Goal: Task Accomplishment & Management: Use online tool/utility

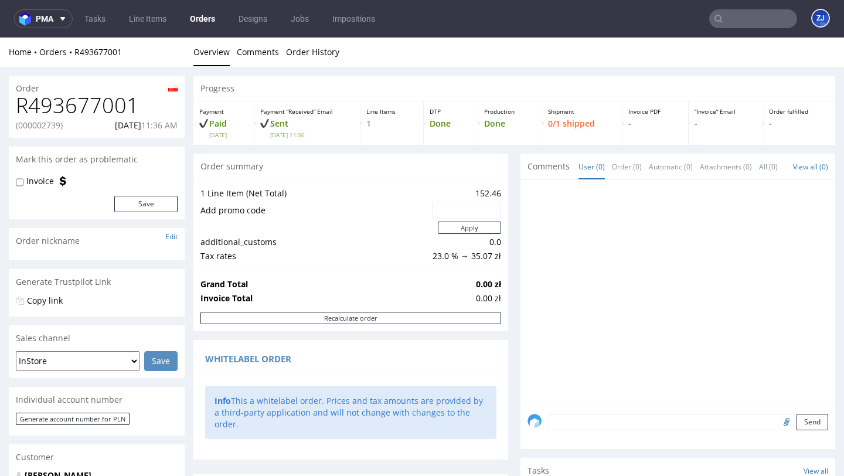
scroll to position [622, 0]
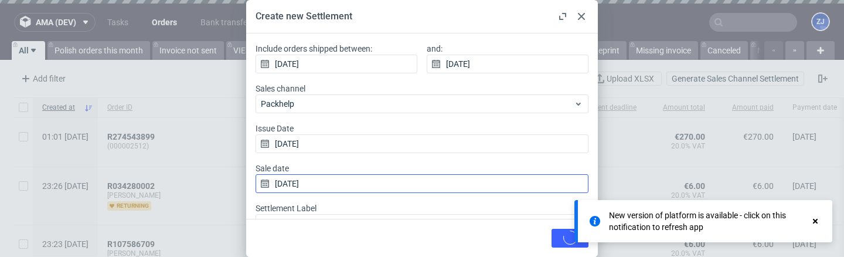
scroll to position [1, 0]
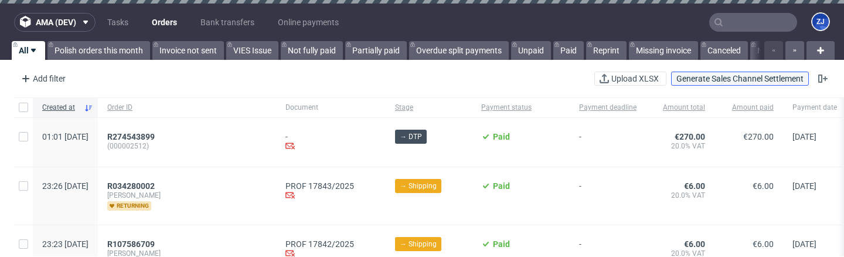
click at [707, 79] on span "Generate Sales Channel Settlement" at bounding box center [739, 78] width 127 height 8
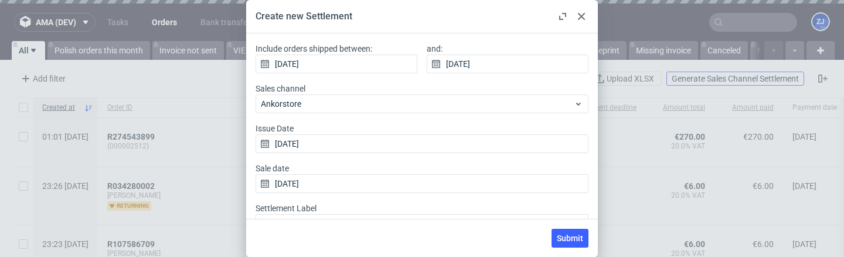
scroll to position [33, 0]
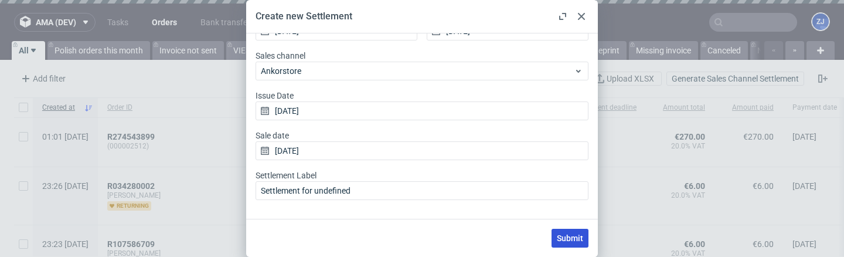
click at [581, 234] on span "Submit" at bounding box center [570, 238] width 26 height 8
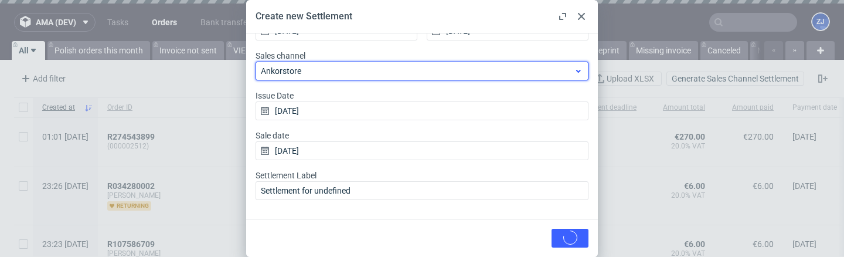
click at [457, 79] on div "Ankorstore" at bounding box center [422, 71] width 333 height 19
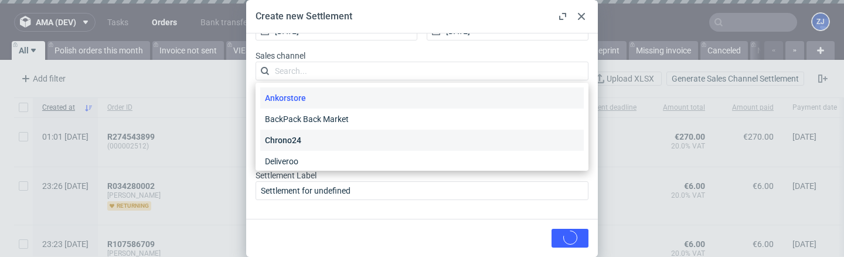
click at [441, 148] on div "Chrono24" at bounding box center [421, 140] width 323 height 21
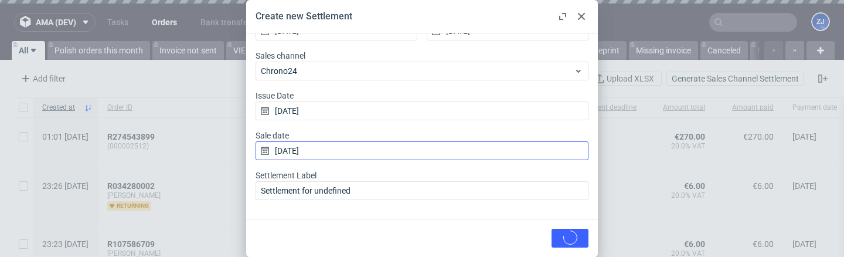
scroll to position [0, 0]
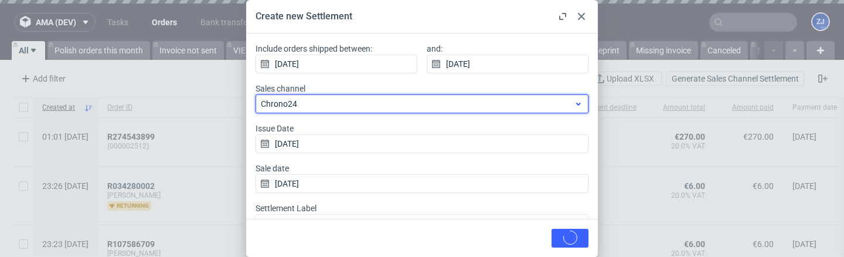
click at [532, 104] on span "Chrono24" at bounding box center [417, 104] width 313 height 12
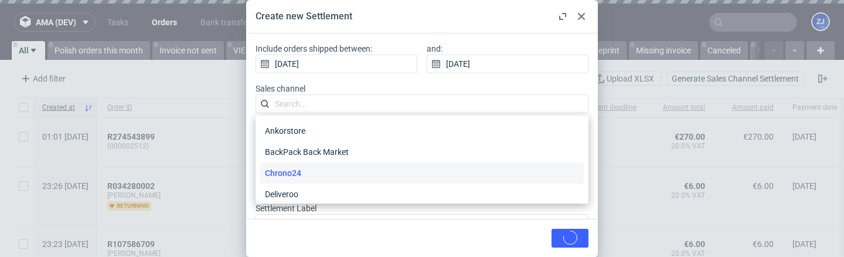
click at [584, 12] on div at bounding box center [581, 16] width 14 height 14
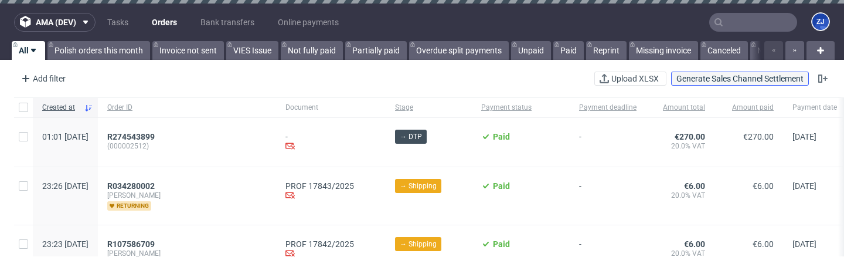
click at [699, 74] on span "Generate Sales Channel Settlement" at bounding box center [739, 78] width 127 height 8
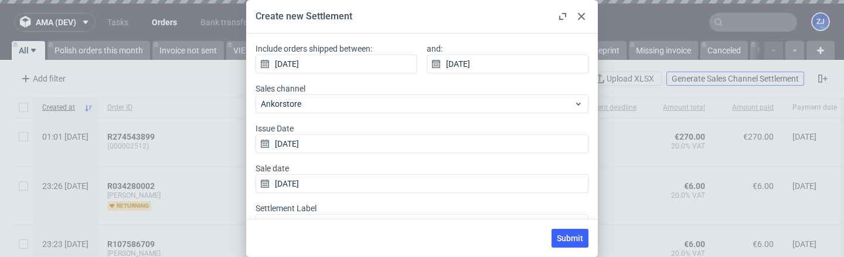
scroll to position [33, 0]
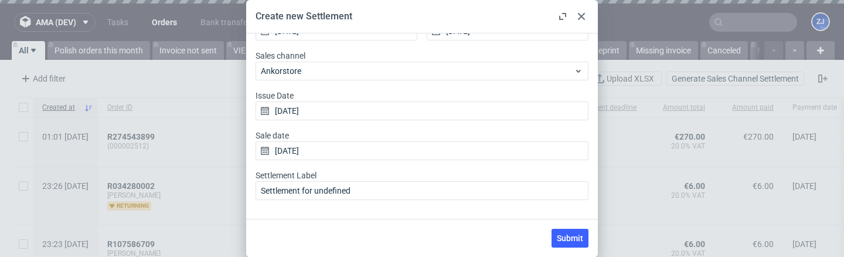
click at [580, 15] on use at bounding box center [581, 16] width 7 height 7
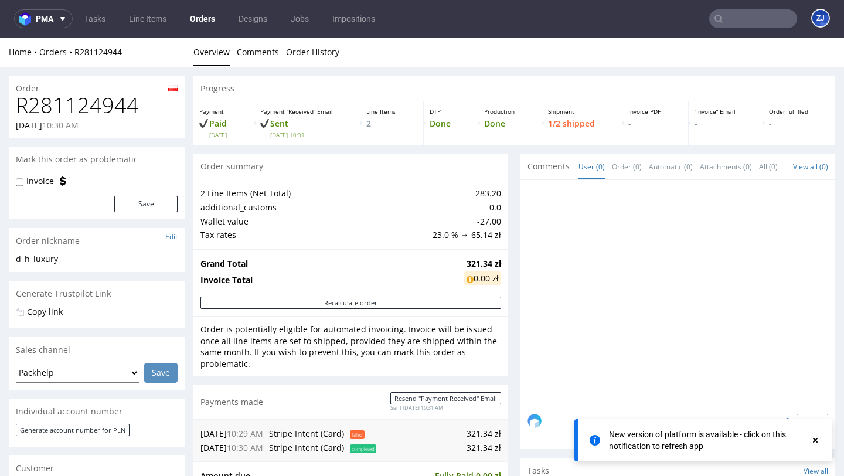
click at [205, 16] on link "Orders" at bounding box center [202, 18] width 39 height 19
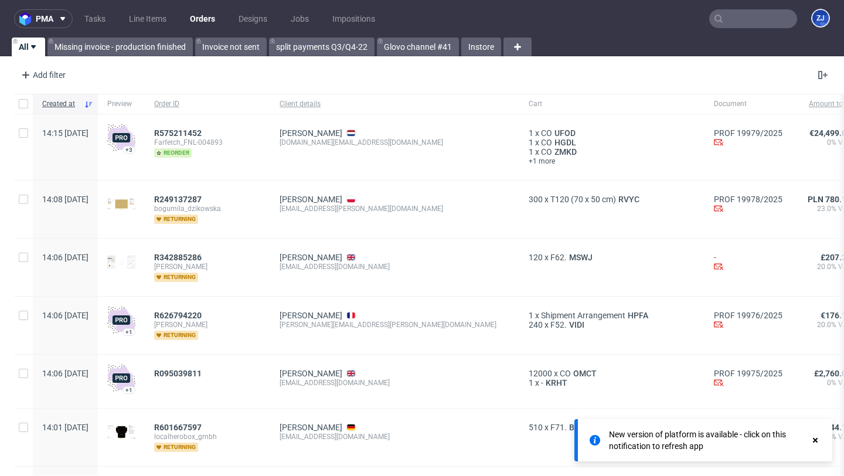
click at [815, 440] on use at bounding box center [815, 440] width 5 height 5
click at [133, 8] on nav "pma Tasks Line Items Orders Designs Jobs Impositions ZJ" at bounding box center [422, 19] width 844 height 38
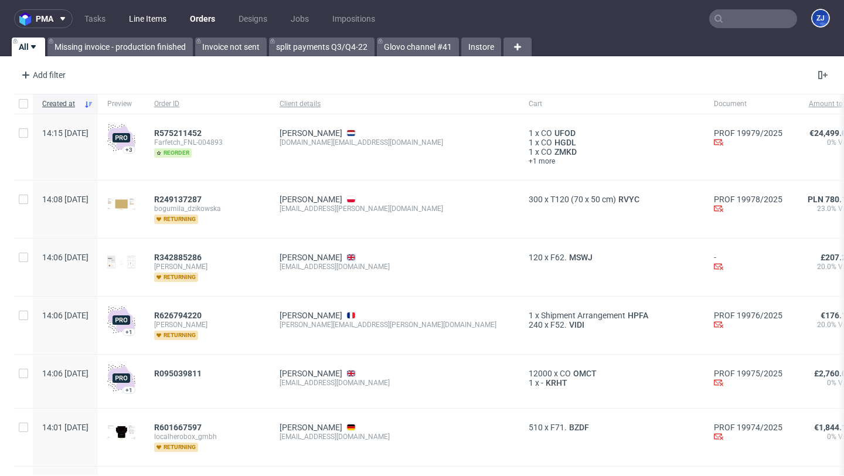
click at [143, 21] on link "Line Items" at bounding box center [148, 18] width 52 height 19
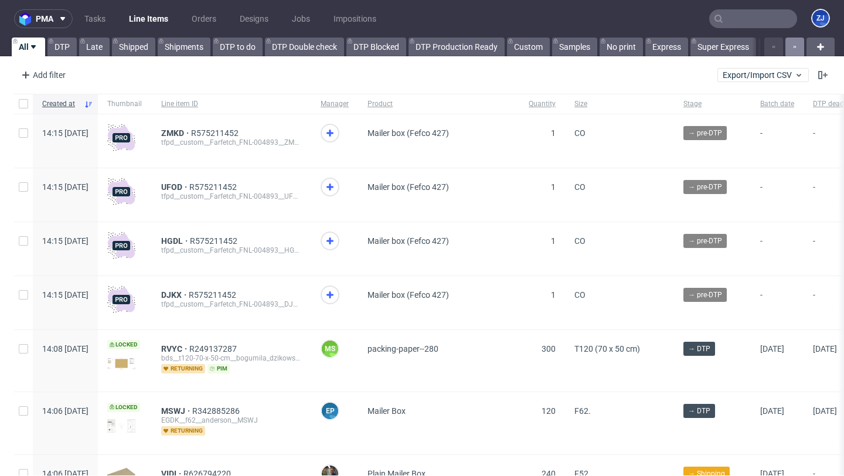
click at [792, 50] on icon "button" at bounding box center [794, 46] width 5 height 9
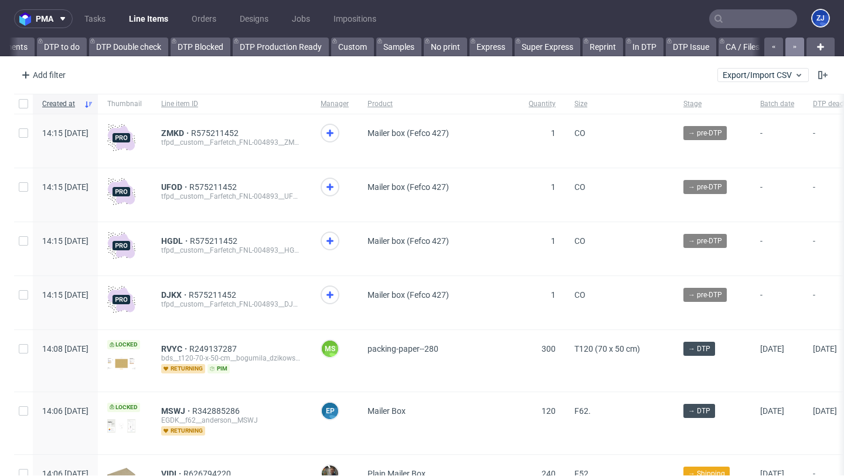
click at [792, 50] on icon "button" at bounding box center [794, 46] width 5 height 9
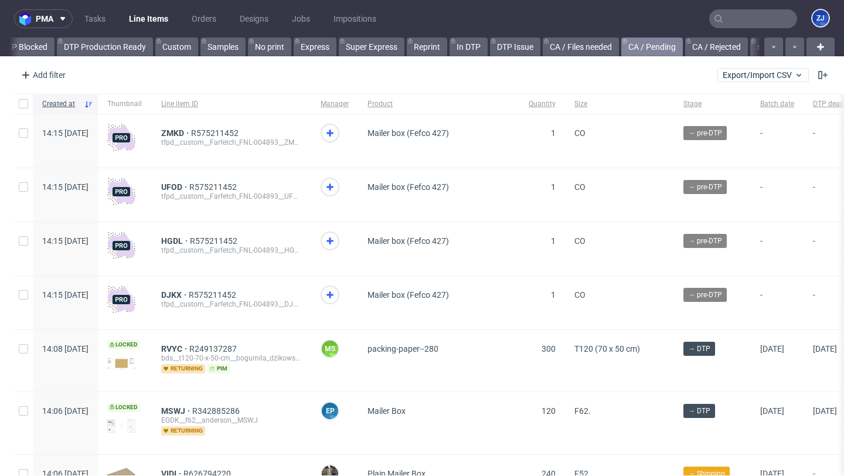
click at [667, 43] on link "CA / Pending" at bounding box center [652, 47] width 62 height 19
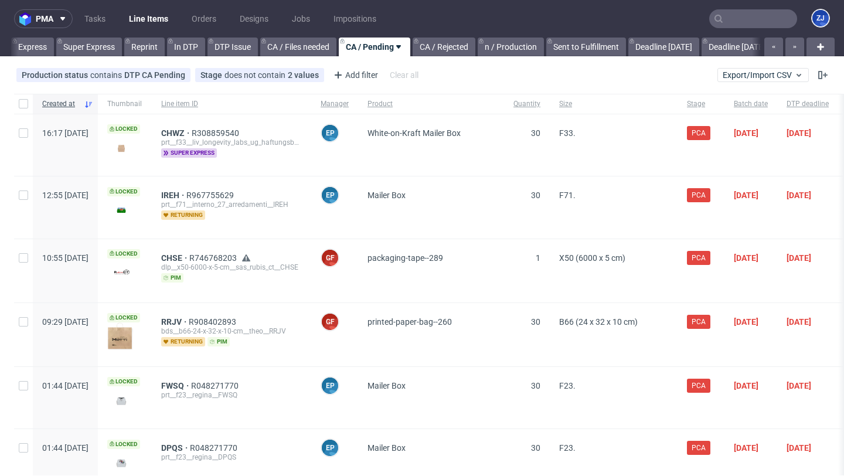
scroll to position [0, 624]
click at [192, 131] on span "CHWZ" at bounding box center [176, 132] width 30 height 9
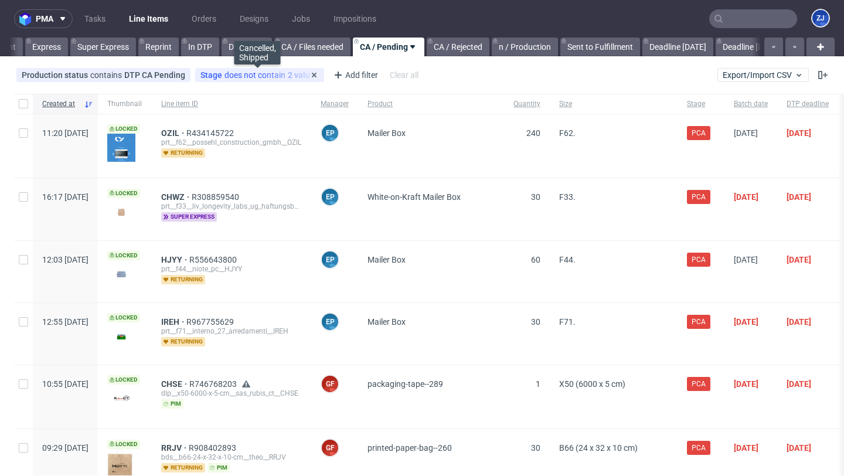
scroll to position [0, 624]
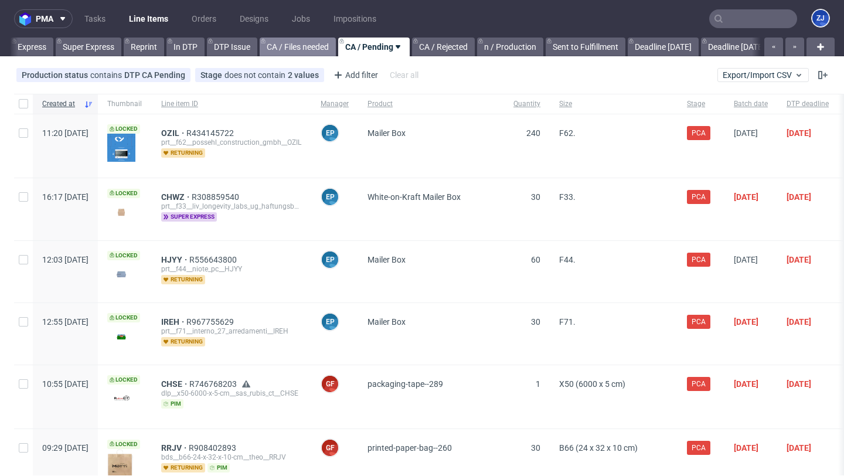
click at [316, 46] on link "CA / Files needed" at bounding box center [298, 47] width 76 height 19
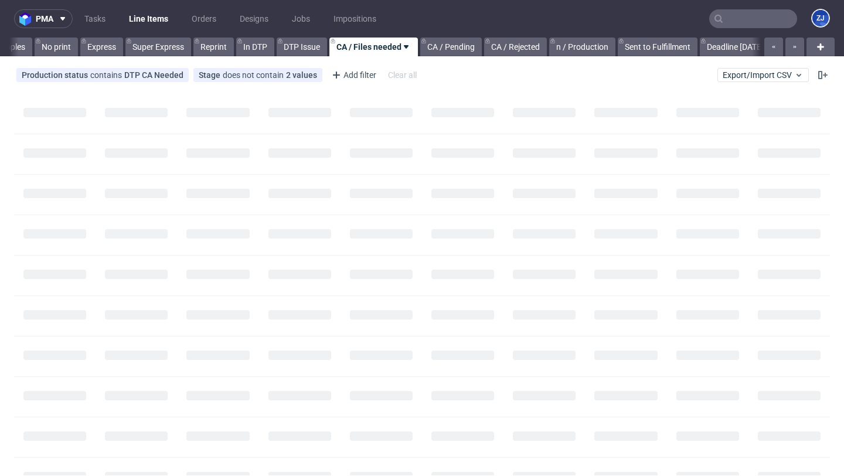
scroll to position [0, 551]
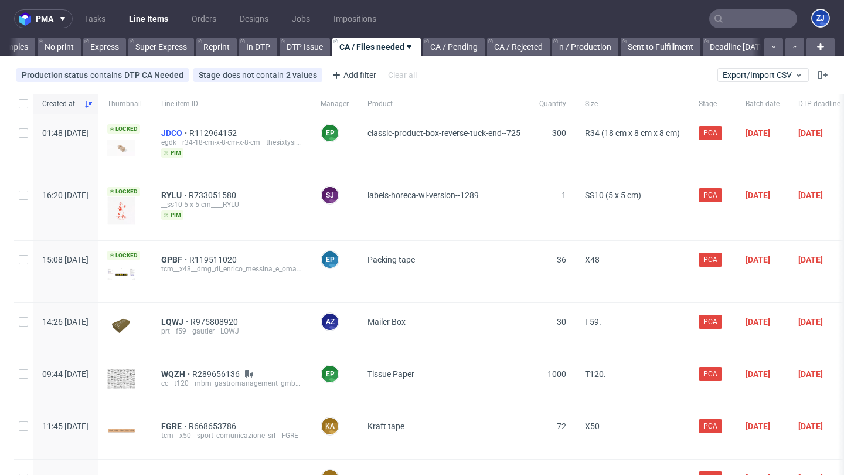
click at [189, 132] on span "JDCO" at bounding box center [175, 132] width 28 height 9
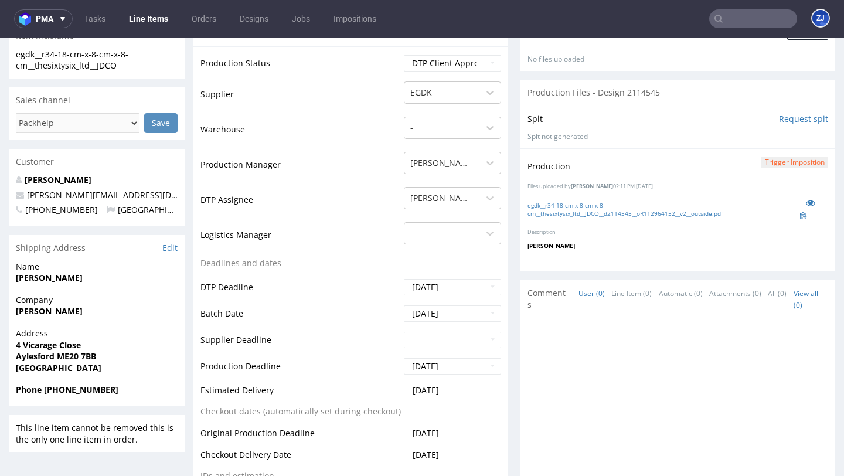
scroll to position [284, 0]
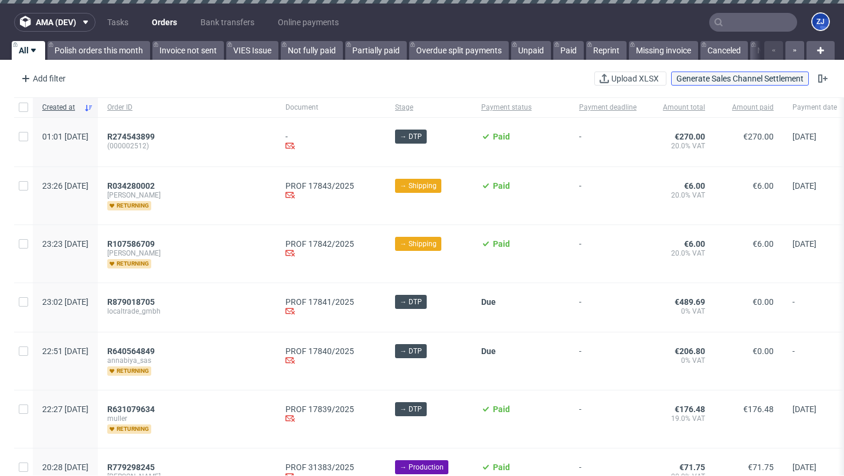
click at [689, 81] on span "Generate Sales Channel Settlement" at bounding box center [739, 78] width 127 height 8
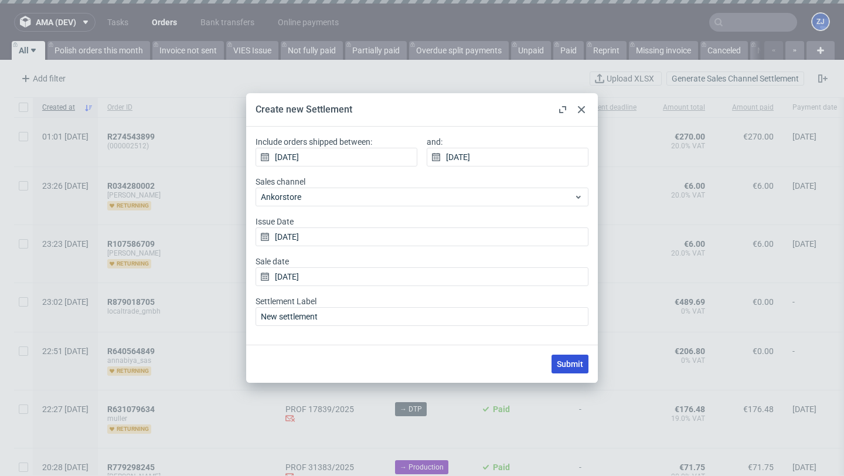
click at [583, 256] on button "Submit" at bounding box center [569, 364] width 37 height 19
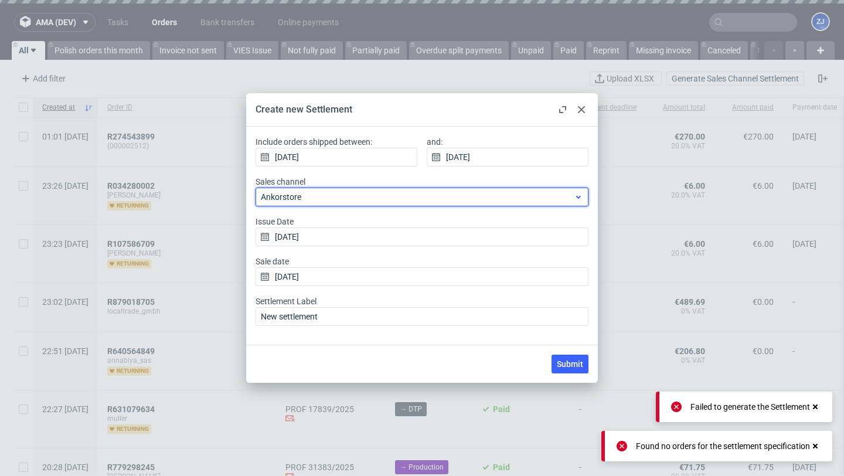
click at [373, 202] on span "Ankorstore" at bounding box center [417, 197] width 313 height 12
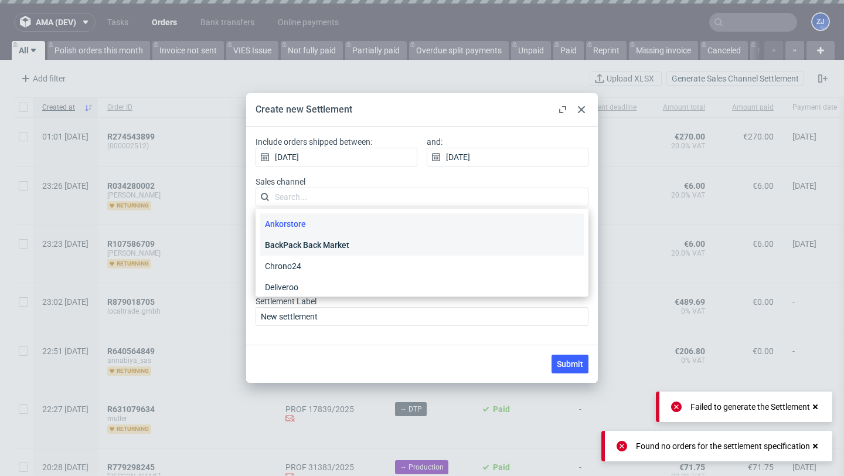
click at [376, 249] on div "BackPack Back Market" at bounding box center [421, 244] width 323 height 21
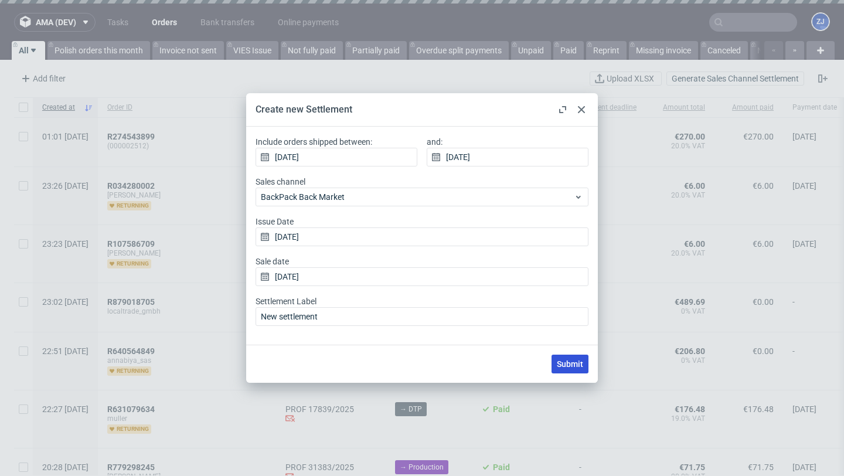
click at [577, 256] on span "Submit" at bounding box center [570, 364] width 26 height 8
click at [393, 156] on input "18/09/2025" at bounding box center [337, 157] width 162 height 19
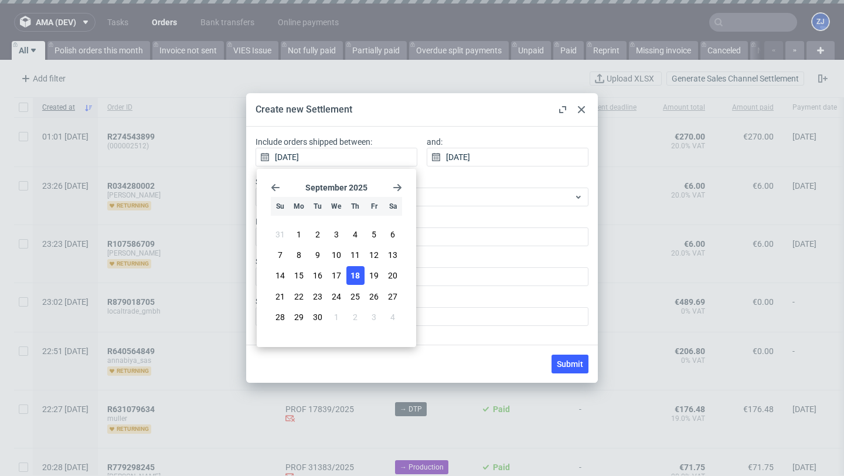
click at [274, 193] on div "September 2025 Su Mo Tu We Th Fr Sa 31 1 2 3 4 5 6 7 8 9 10 11 12 13 14 15 16 1…" at bounding box center [336, 257] width 150 height 169
click at [271, 184] on icon "Go back 1 month" at bounding box center [275, 187] width 9 height 9
click at [318, 229] on span "1" at bounding box center [317, 235] width 5 height 12
type input "01/07/2025"
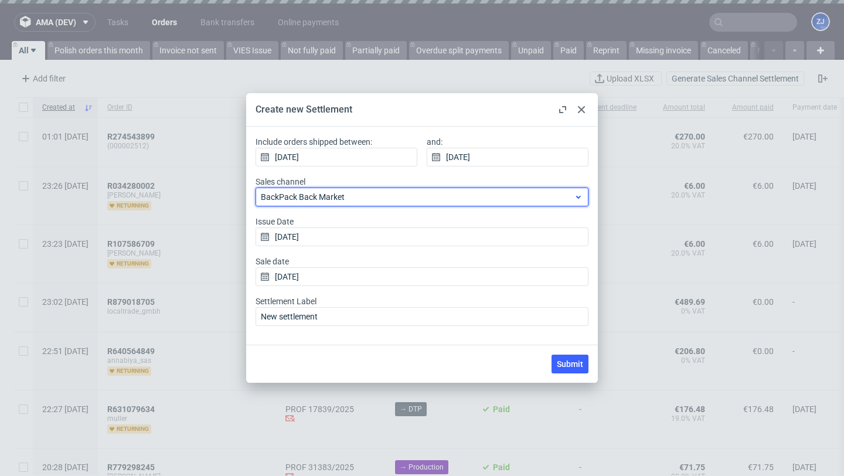
click at [438, 197] on span "BackPack Back Market" at bounding box center [417, 197] width 313 height 12
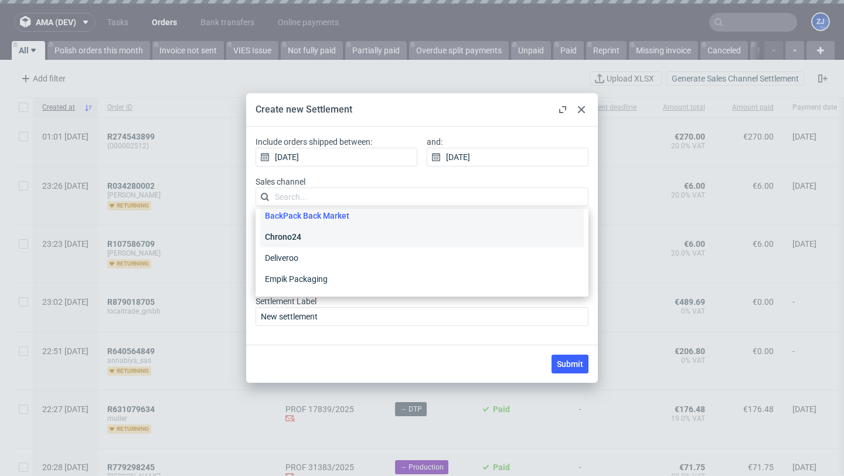
scroll to position [31, 0]
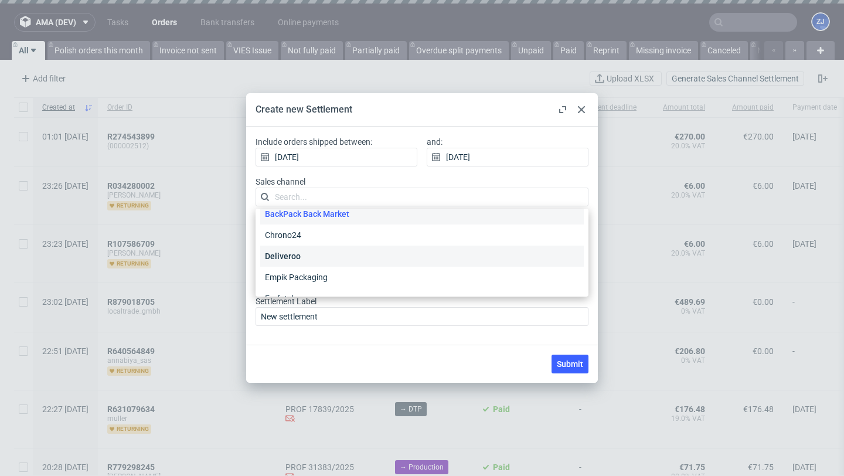
click at [413, 253] on div "Deliveroo" at bounding box center [421, 256] width 323 height 21
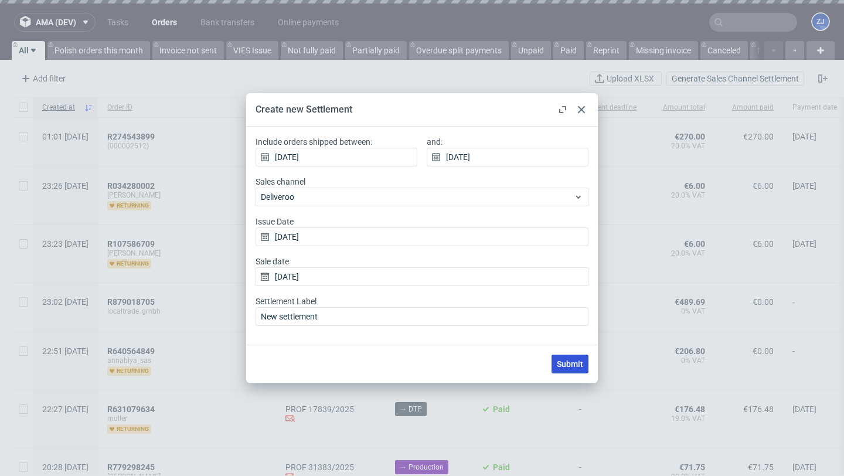
click at [571, 256] on span "Submit" at bounding box center [570, 364] width 26 height 8
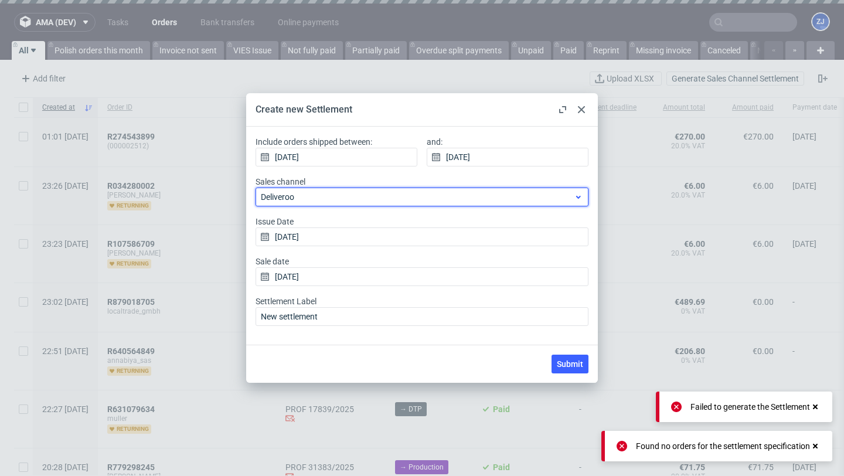
click at [433, 202] on div "Deliveroo" at bounding box center [422, 197] width 333 height 19
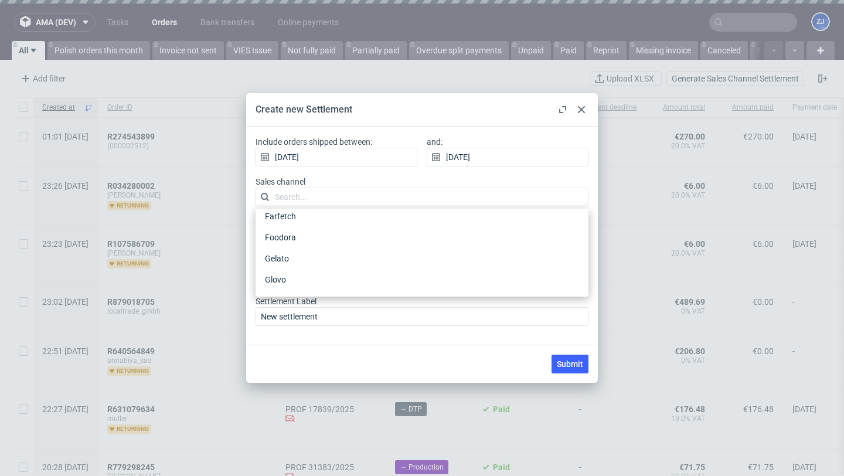
scroll to position [114, 0]
click at [424, 256] on div "Gelato" at bounding box center [421, 257] width 323 height 21
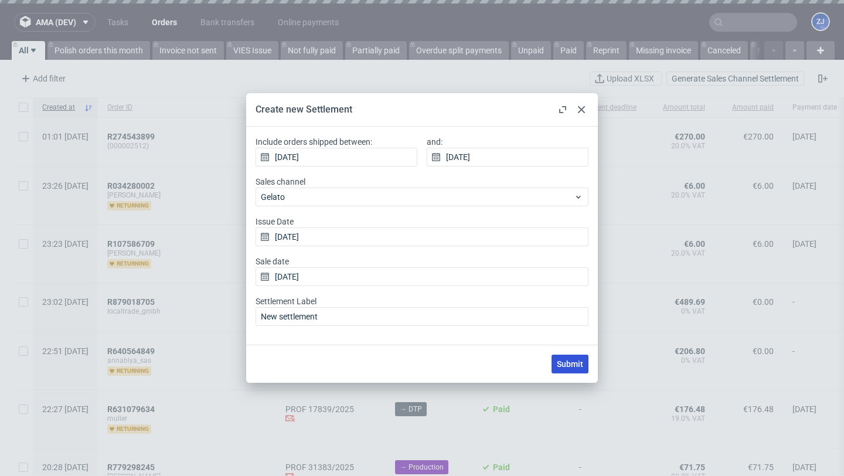
click at [585, 256] on button "Submit" at bounding box center [569, 364] width 37 height 19
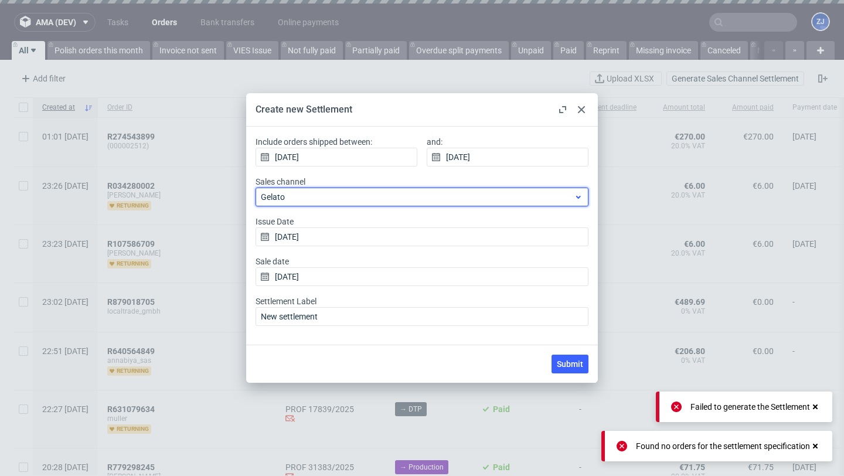
click at [438, 192] on span "Gelato" at bounding box center [417, 197] width 313 height 12
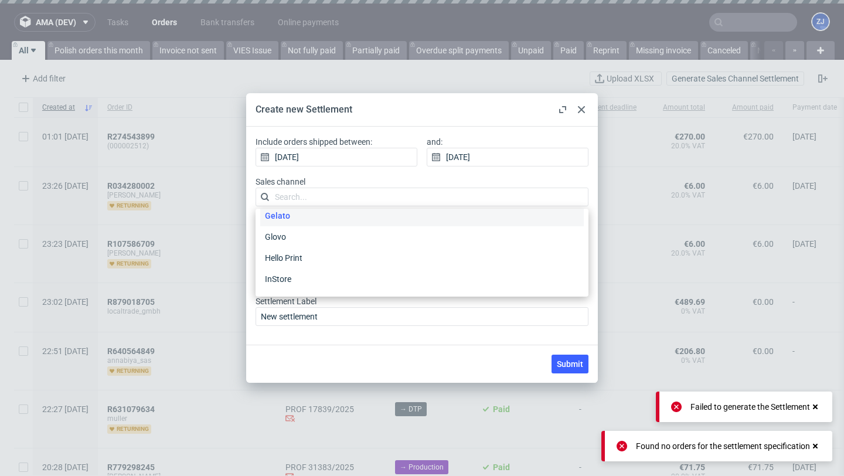
scroll to position [160, 0]
click at [428, 238] on div "Glovo" at bounding box center [421, 232] width 323 height 21
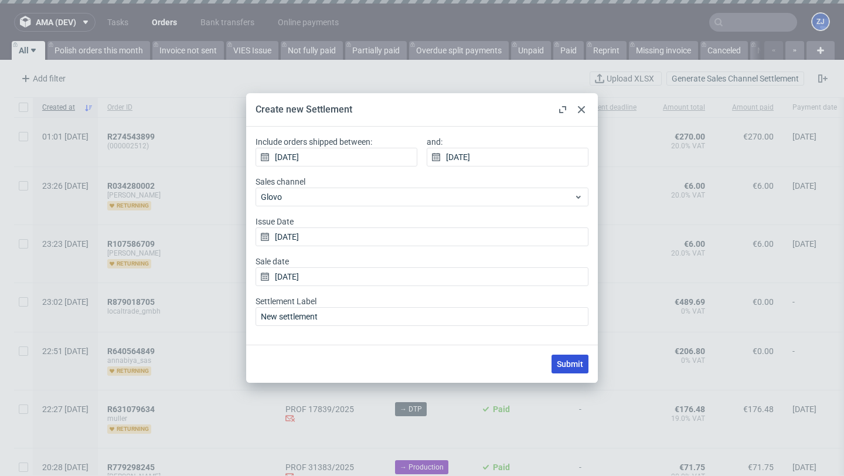
click at [580, 256] on span "Submit" at bounding box center [570, 364] width 26 height 8
click at [583, 105] on div at bounding box center [581, 110] width 14 height 14
